Goal: Information Seeking & Learning: Learn about a topic

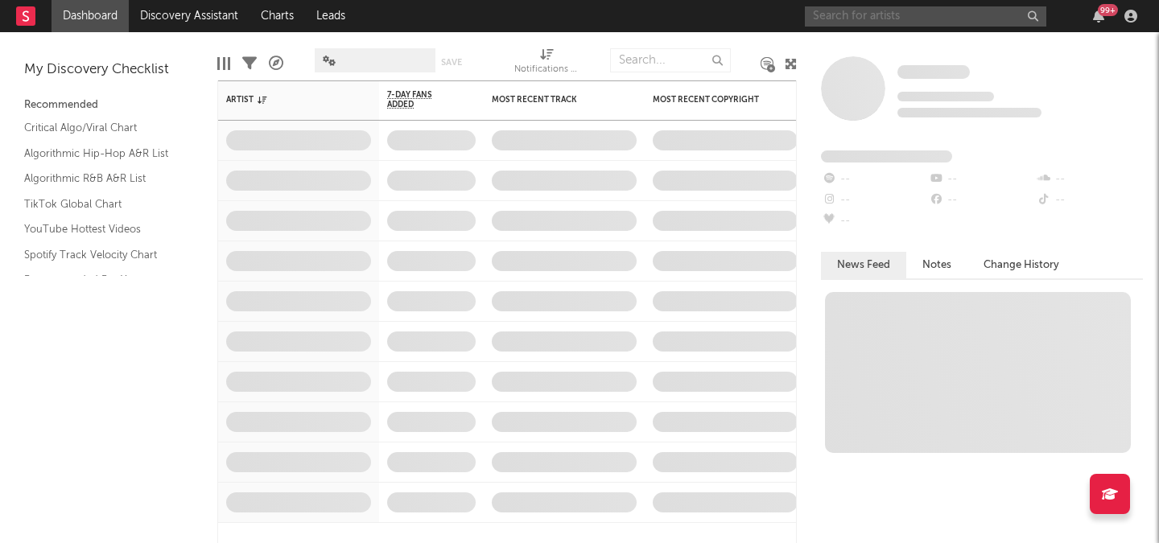
click at [913, 19] on input "text" at bounding box center [925, 16] width 241 height 20
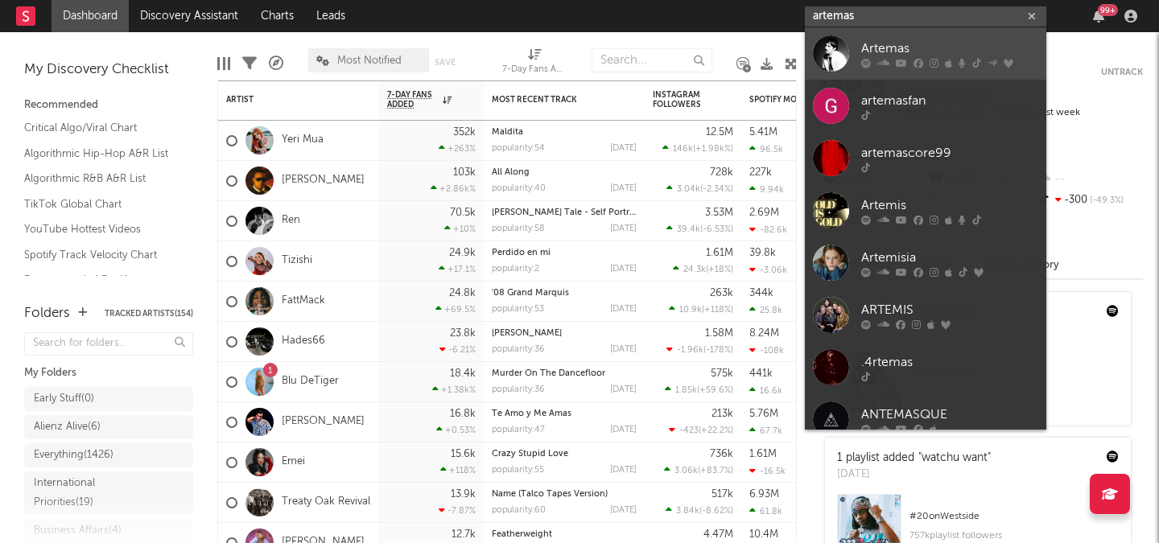
type input "artemas"
click at [915, 42] on div "Artemas" at bounding box center [949, 48] width 177 height 19
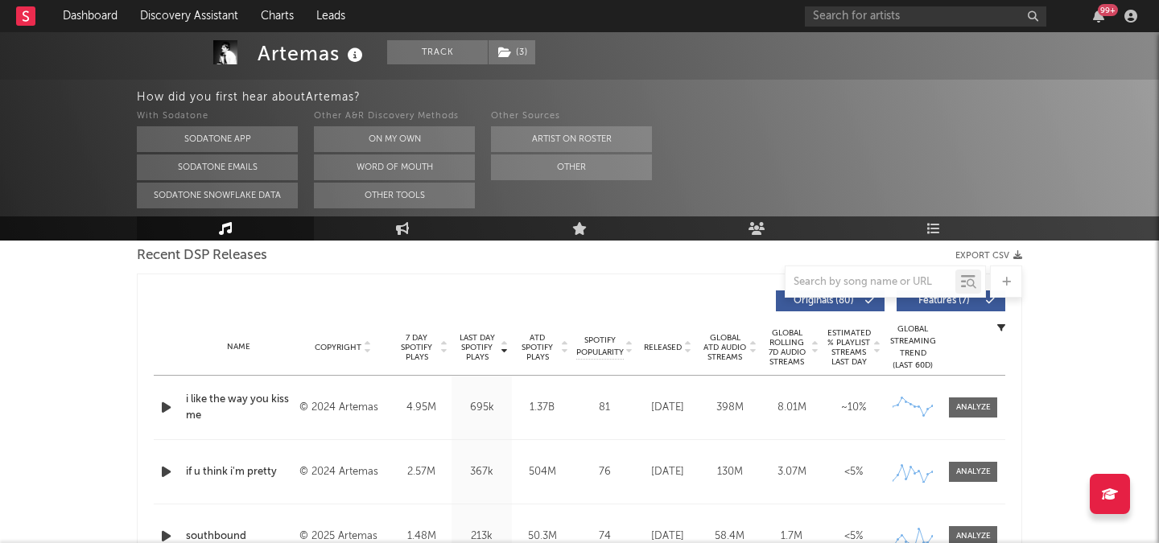
select select "6m"
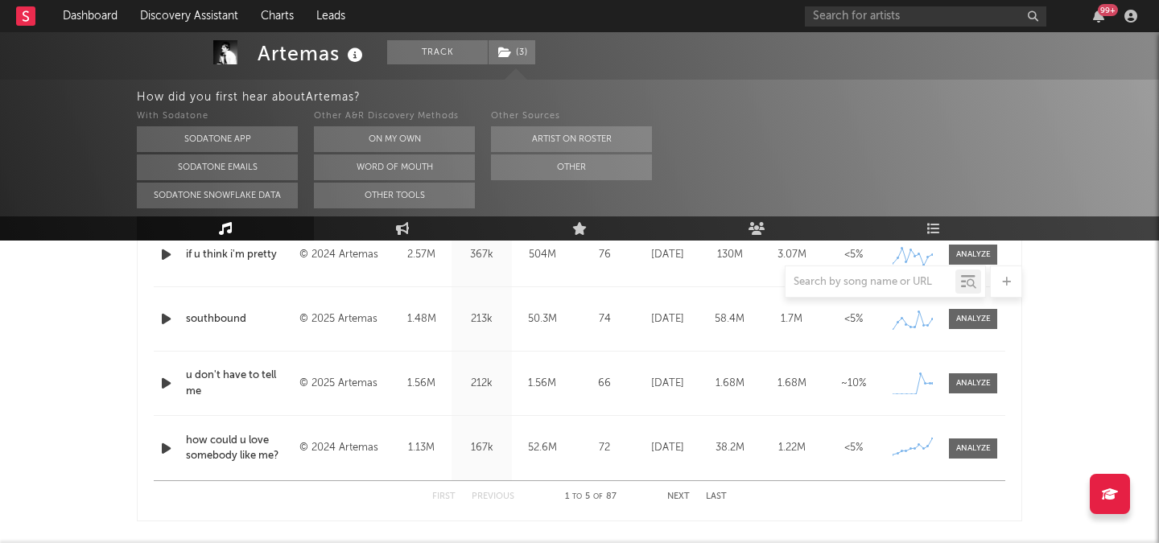
scroll to position [794, 0]
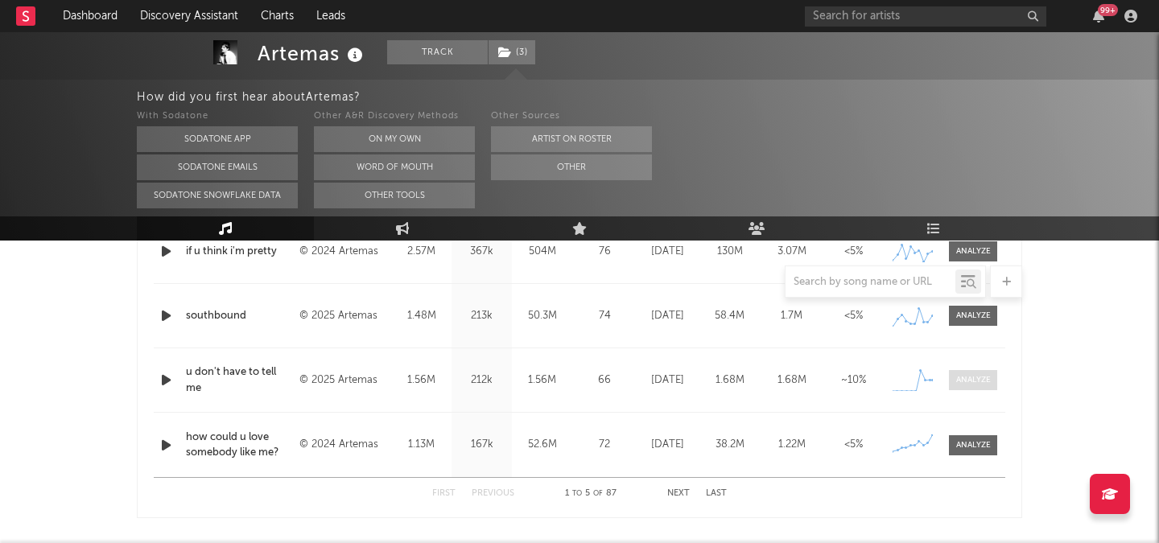
click at [960, 373] on span at bounding box center [973, 380] width 48 height 20
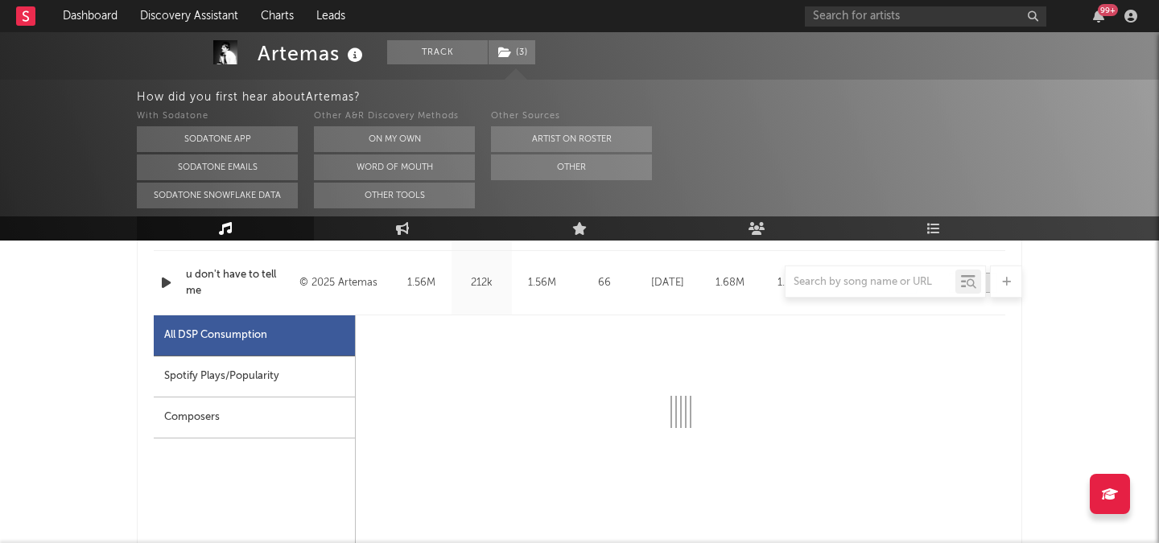
select select "1w"
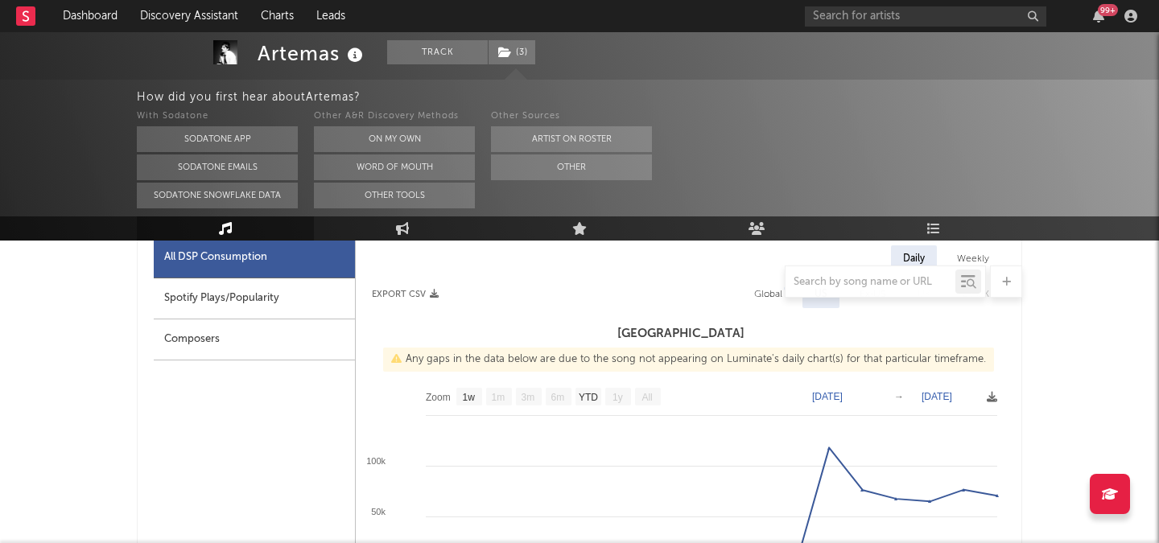
scroll to position [916, 0]
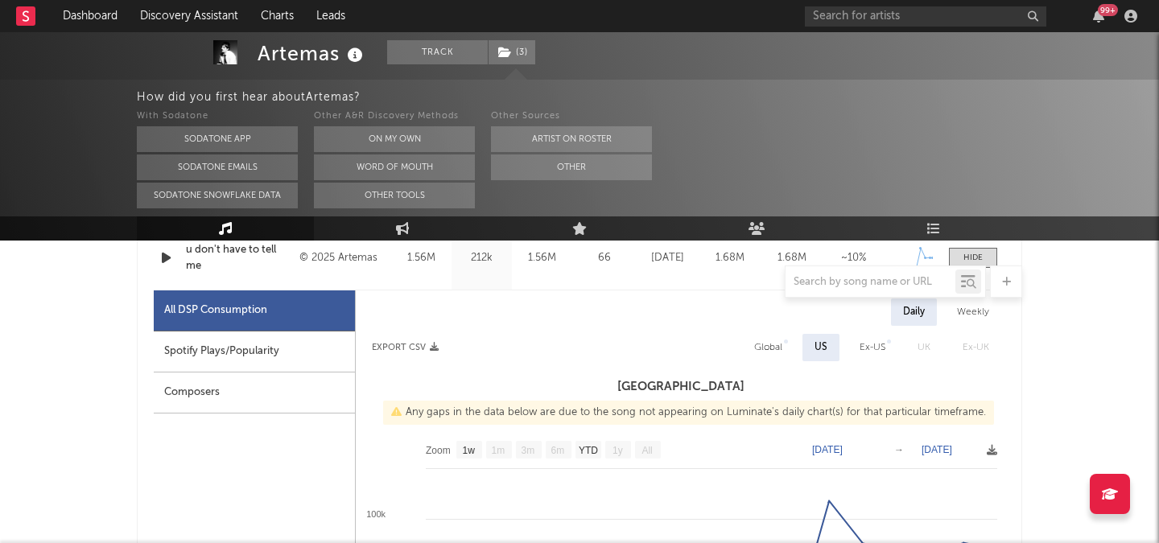
click at [979, 311] on div "Weekly" at bounding box center [973, 312] width 56 height 27
select select "1w"
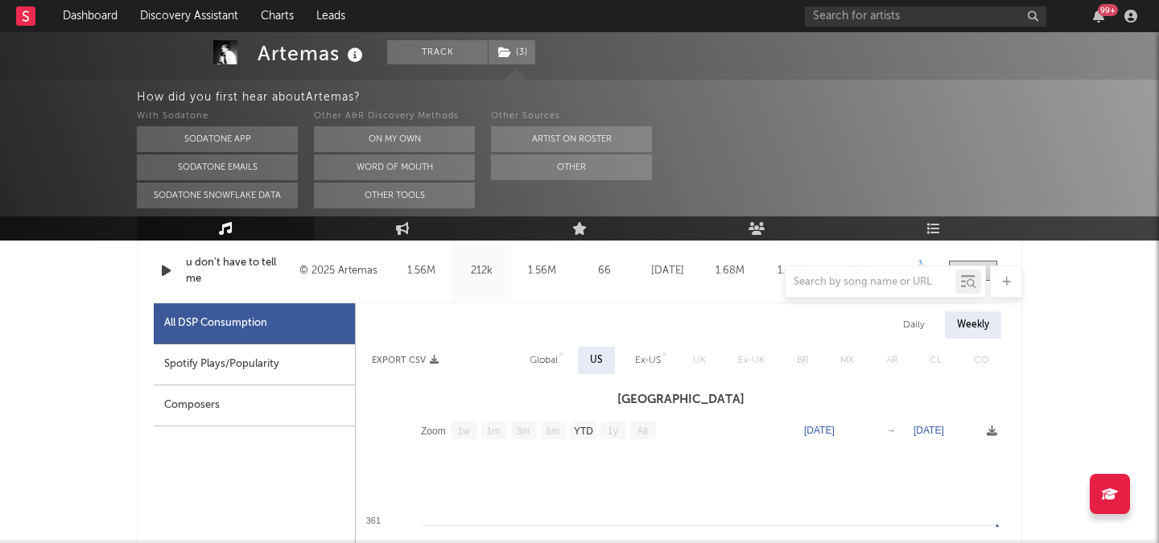
scroll to position [900, 0]
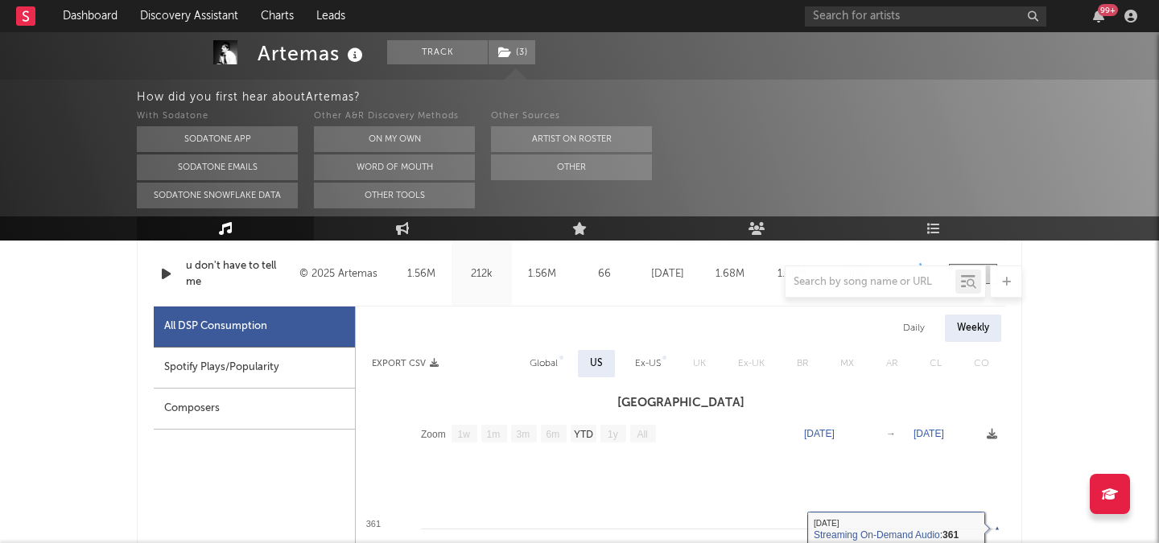
click at [922, 331] on div "Daily" at bounding box center [914, 328] width 46 height 27
select select "1w"
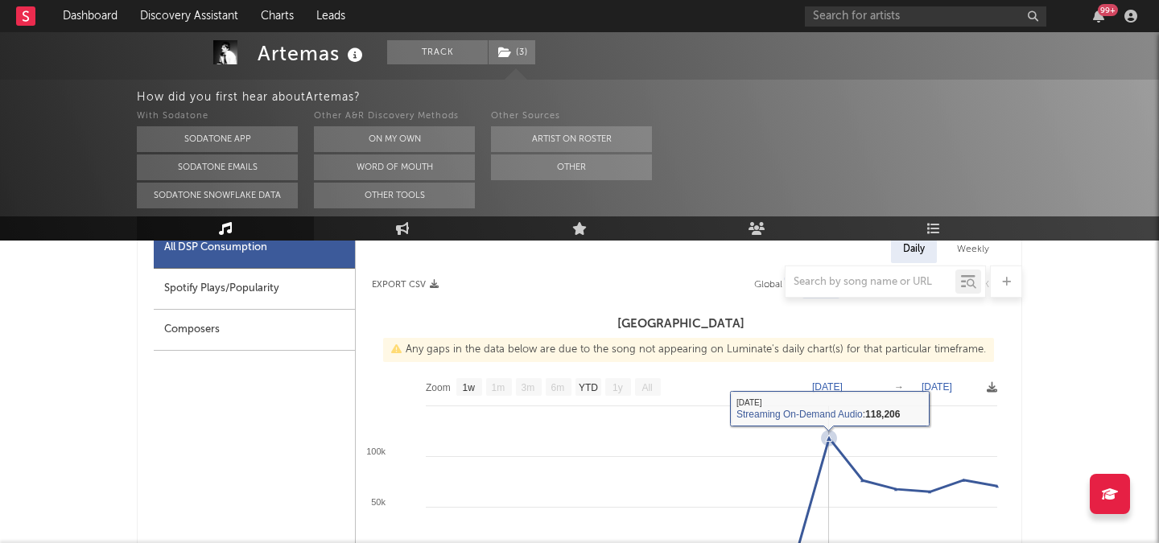
scroll to position [975, 0]
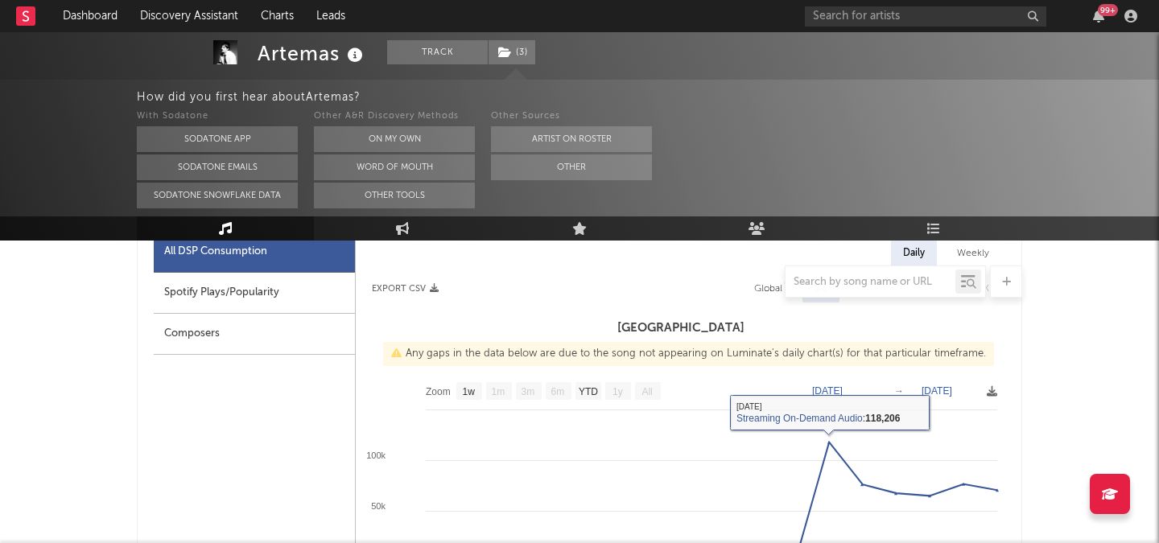
click at [766, 289] on div at bounding box center [579, 282] width 885 height 32
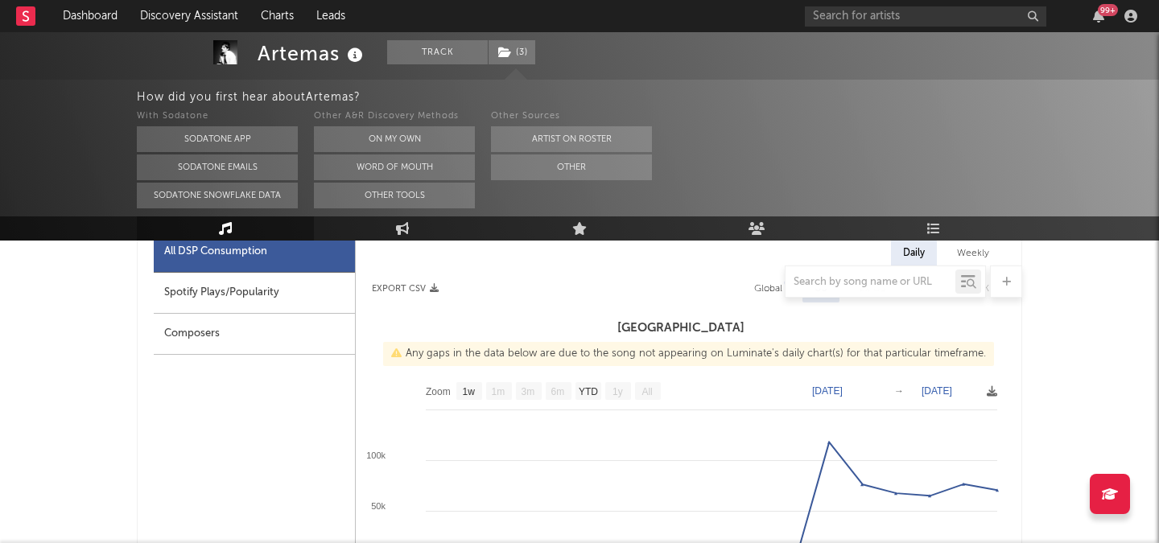
click at [770, 289] on div at bounding box center [579, 282] width 885 height 32
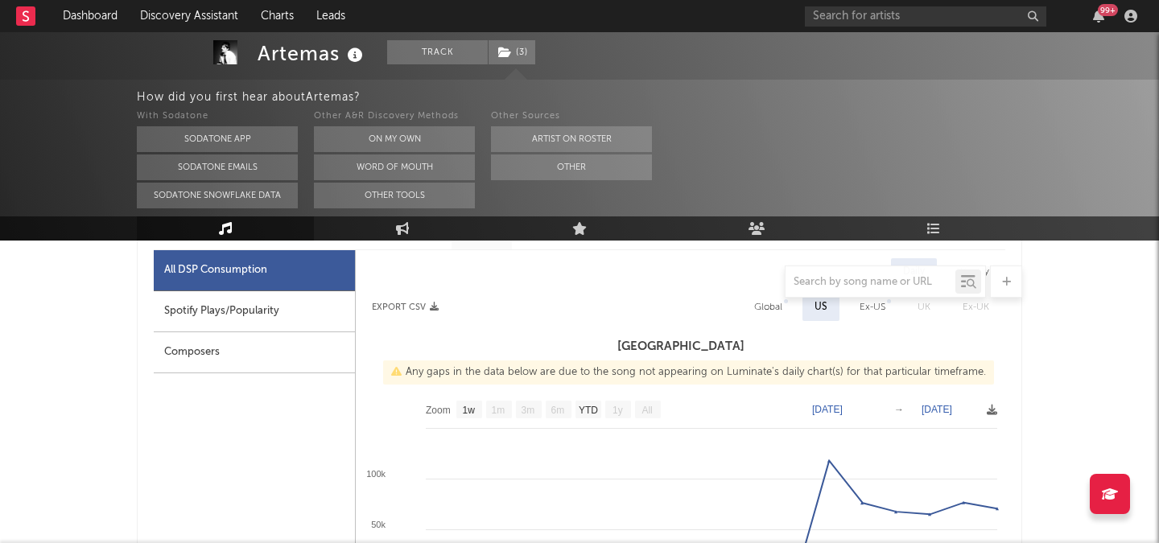
click at [773, 306] on div "Global" at bounding box center [768, 307] width 28 height 19
select select "1w"
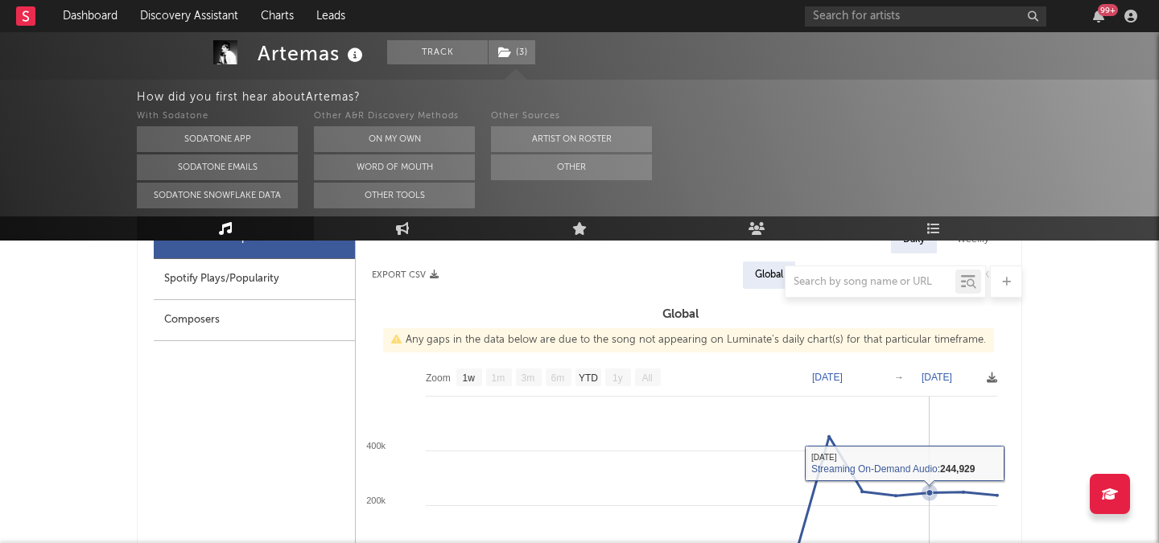
scroll to position [951, 0]
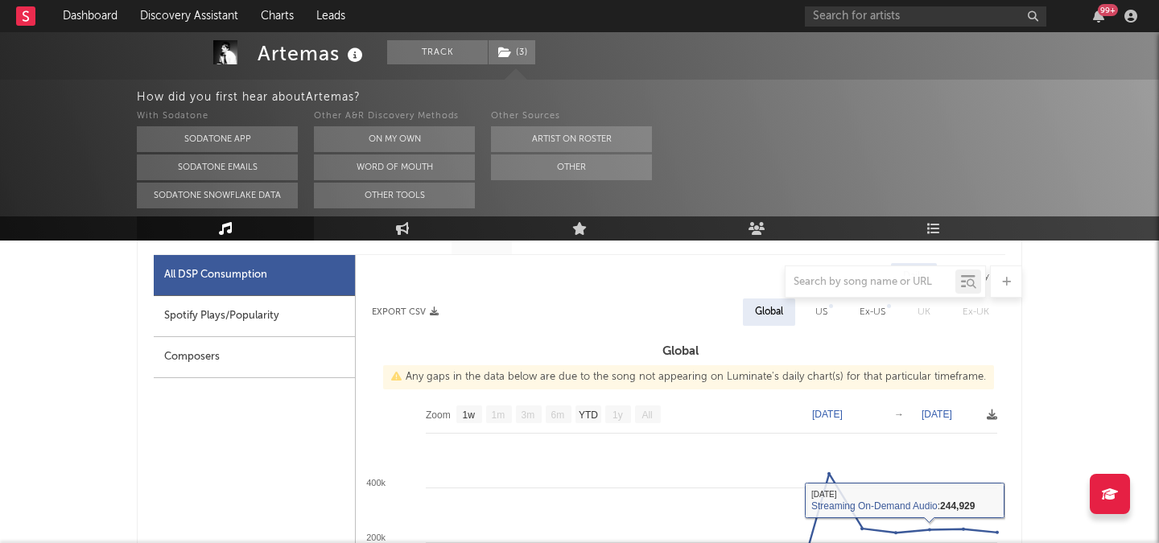
click at [827, 309] on div "US" at bounding box center [821, 312] width 12 height 19
select select "1w"
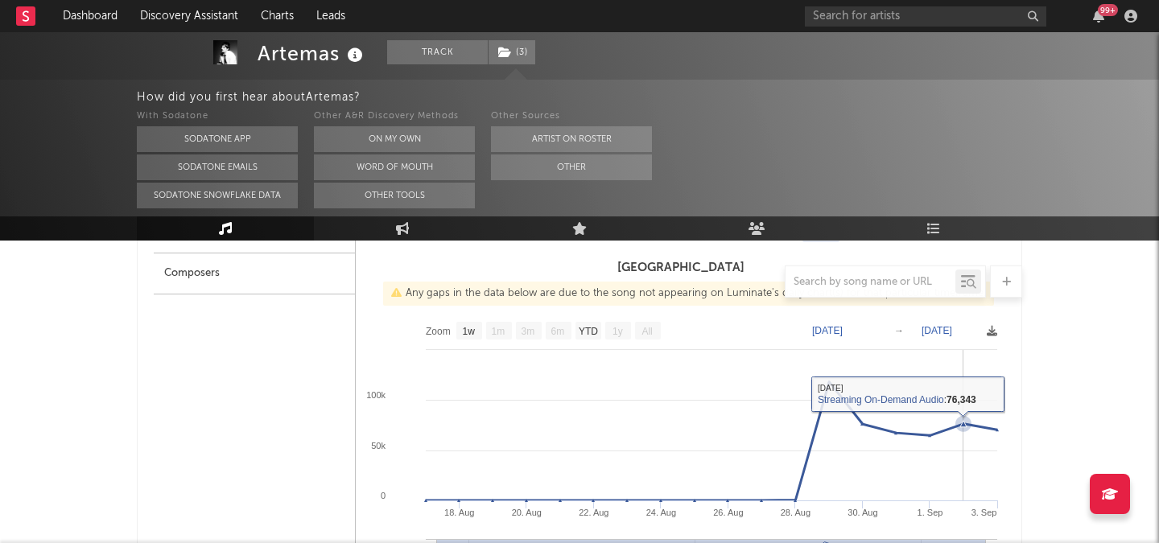
scroll to position [1049, 0]
